Goal: Navigation & Orientation: Find specific page/section

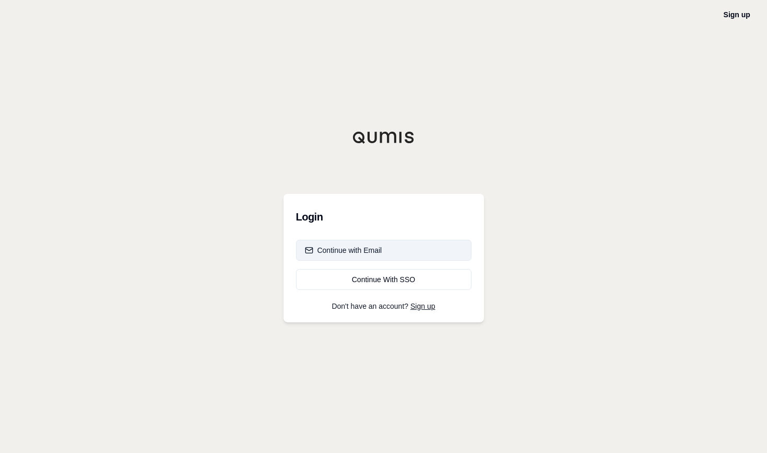
click at [365, 253] on div "Continue with Email" at bounding box center [343, 250] width 77 height 10
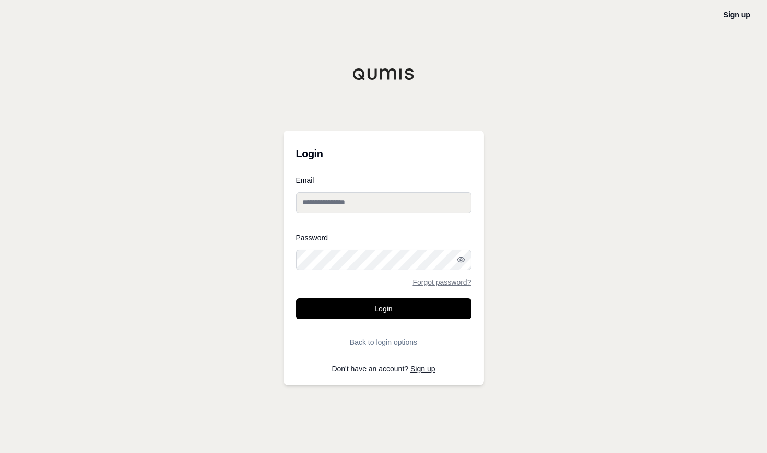
click at [376, 204] on input "Email" at bounding box center [384, 202] width 176 height 21
type input "**********"
click at [296, 298] on button "Login" at bounding box center [384, 308] width 176 height 21
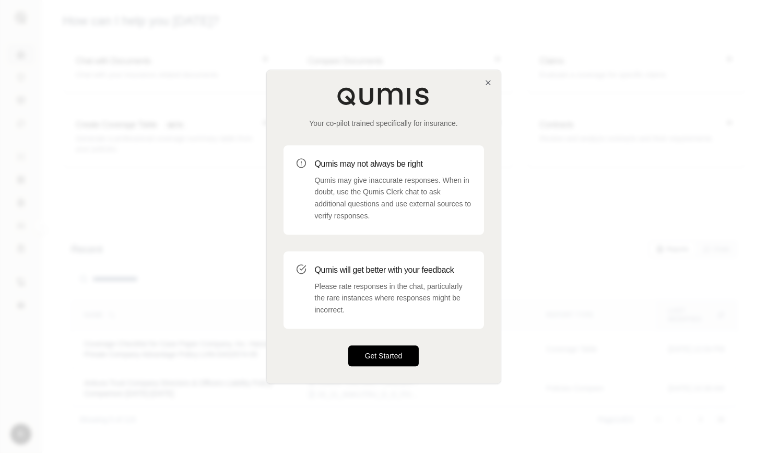
click at [386, 352] on button "Get Started" at bounding box center [383, 355] width 71 height 21
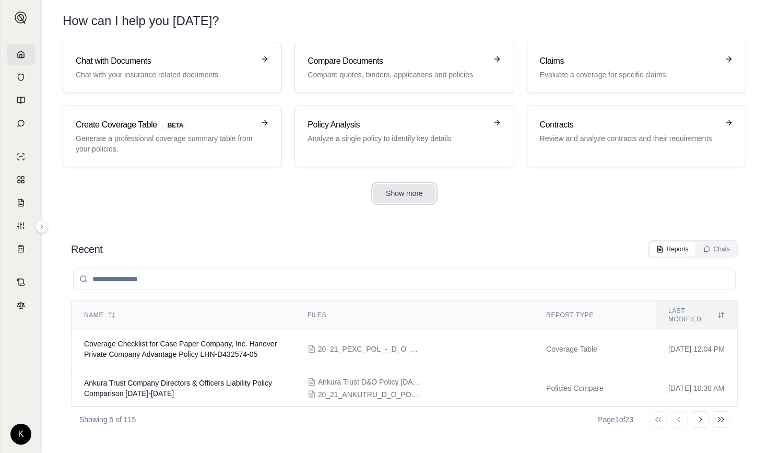
click at [397, 194] on button "Show more" at bounding box center [404, 193] width 62 height 19
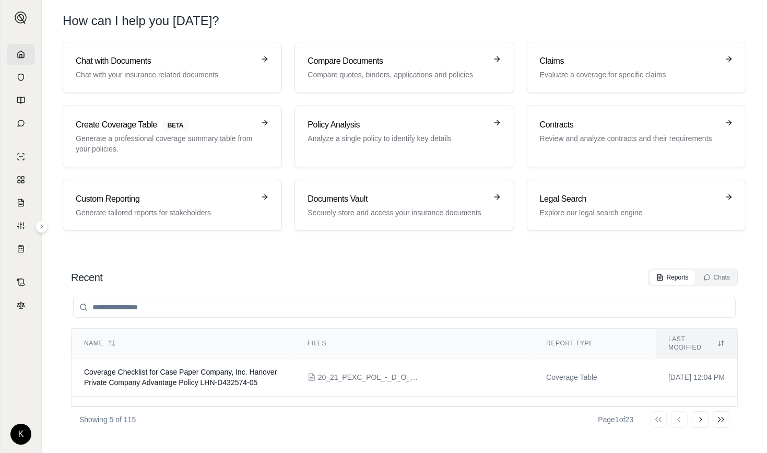
click at [397, 194] on h3 "Documents Vault" at bounding box center [397, 199] width 179 height 13
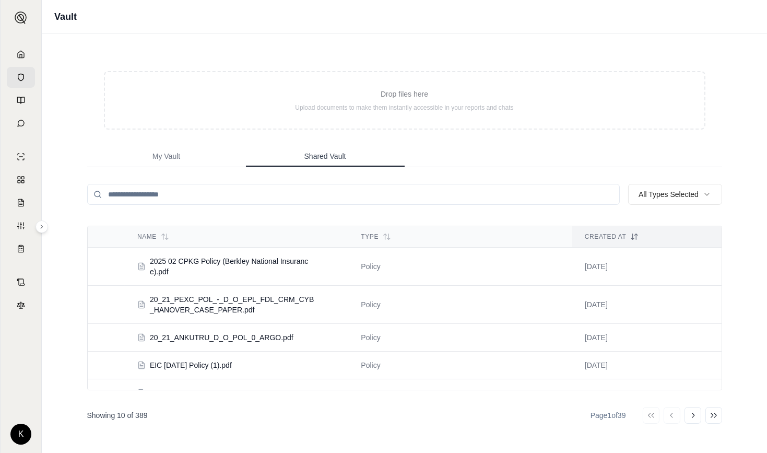
click at [325, 154] on span "Shared Vault" at bounding box center [326, 156] width 42 height 10
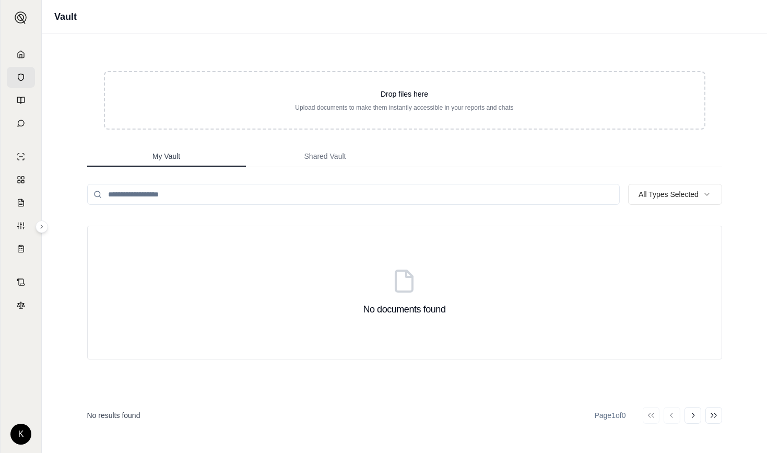
click at [193, 153] on button "My Vault" at bounding box center [166, 156] width 159 height 21
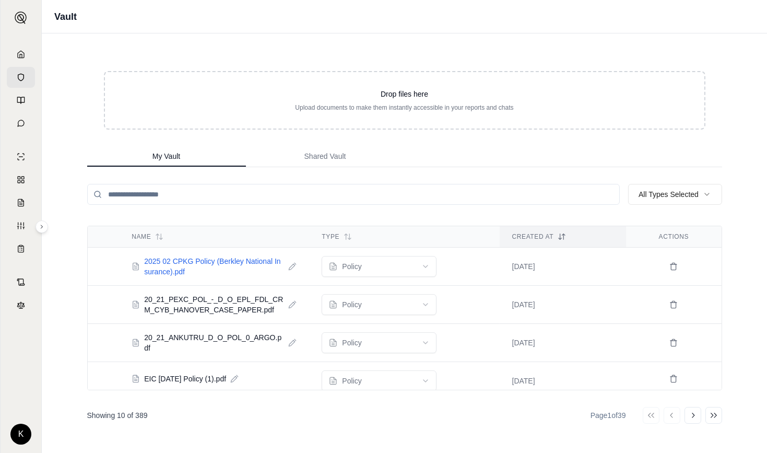
click at [162, 262] on span "2025 02 CPKG Policy (Berkley National Insurance).pdf" at bounding box center [214, 266] width 140 height 21
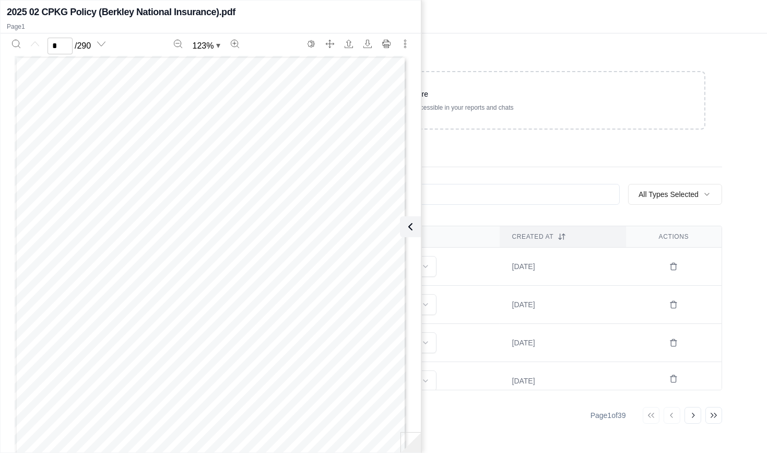
click at [485, 153] on div "My Vault Shared Vault" at bounding box center [404, 156] width 635 height 21
click at [413, 230] on icon at bounding box center [408, 226] width 13 height 13
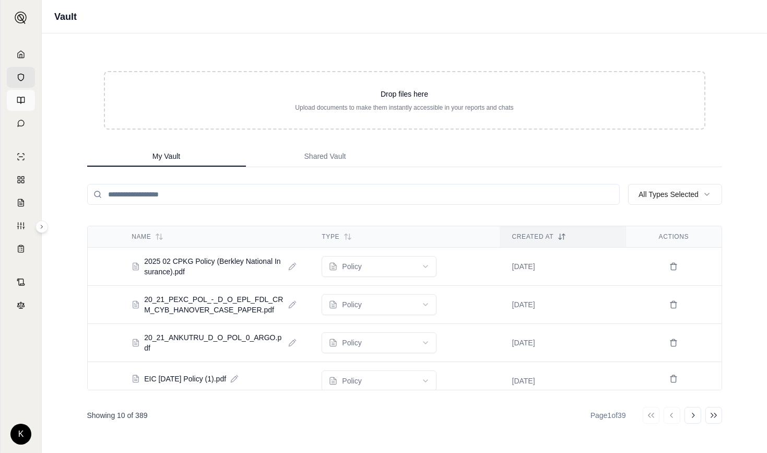
click at [19, 102] on icon at bounding box center [19, 100] width 4 height 6
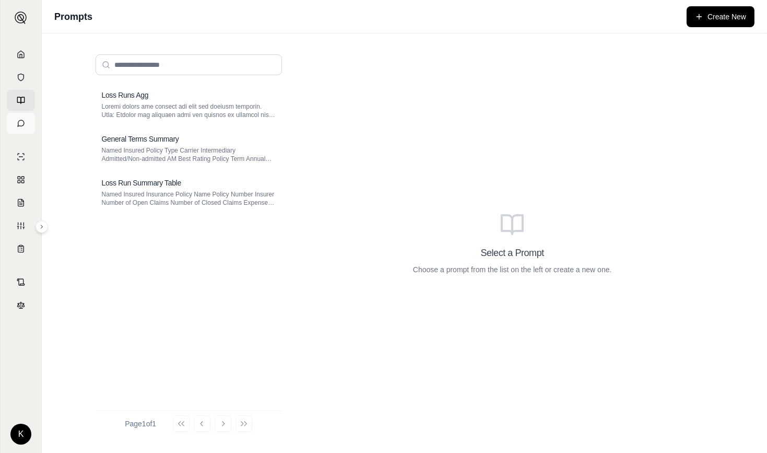
click at [22, 125] on icon at bounding box center [21, 123] width 8 height 8
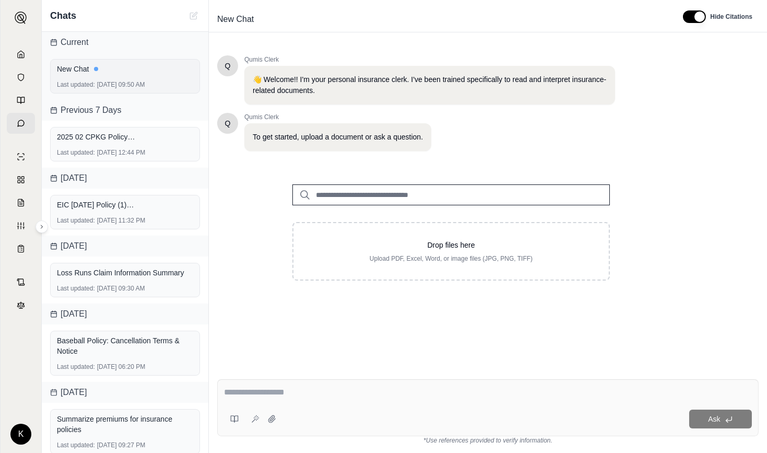
click at [124, 77] on div "New Chat Last updated: [DATE] 09:50 AM" at bounding box center [125, 76] width 150 height 34
click at [113, 147] on div "2025 02 CPKG Policy (Berkley National Insurance).pdf Last updated: [DATE] 12:44…" at bounding box center [125, 144] width 150 height 34
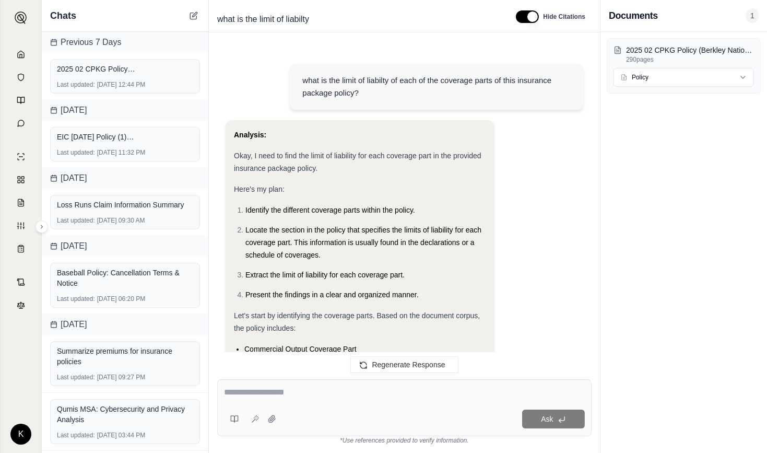
scroll to position [2391, 0]
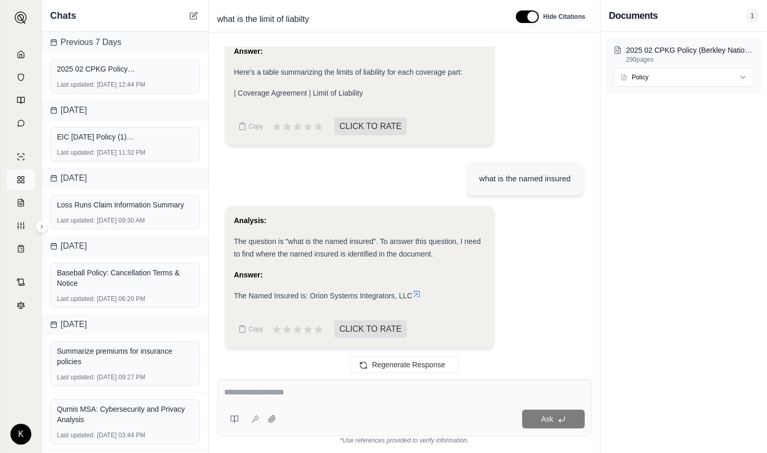
click at [22, 178] on icon at bounding box center [21, 180] width 8 height 8
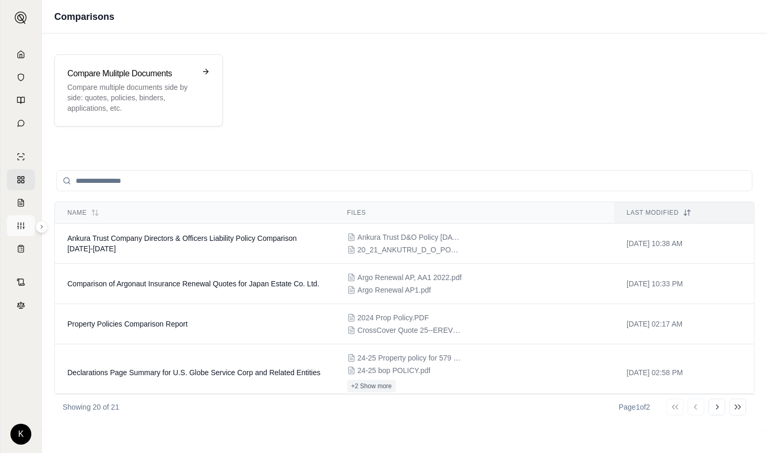
click at [21, 226] on icon at bounding box center [21, 225] width 8 height 8
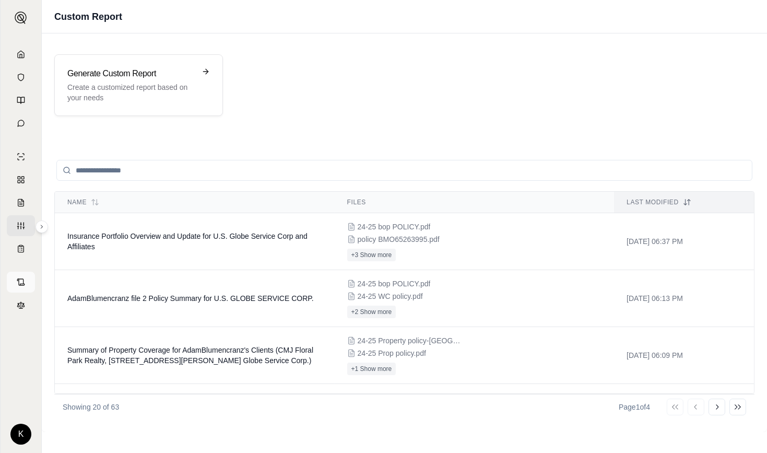
click at [19, 279] on icon at bounding box center [21, 282] width 8 height 8
